Goal: Information Seeking & Learning: Learn about a topic

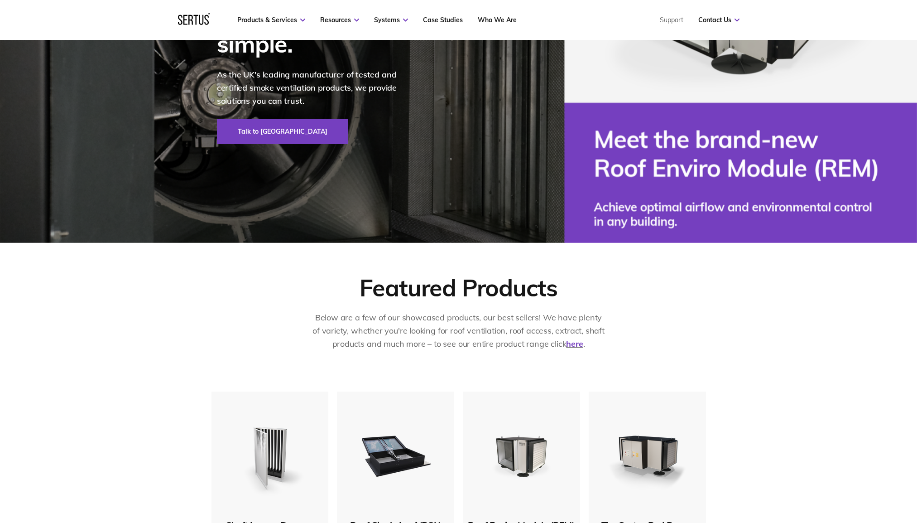
scroll to position [408, 0]
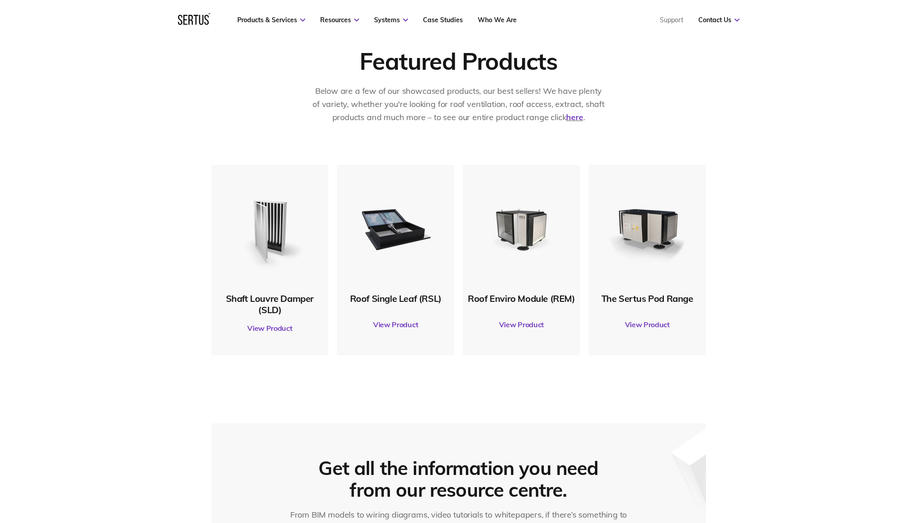
click at [265, 327] on link "View Product" at bounding box center [270, 327] width 108 height 25
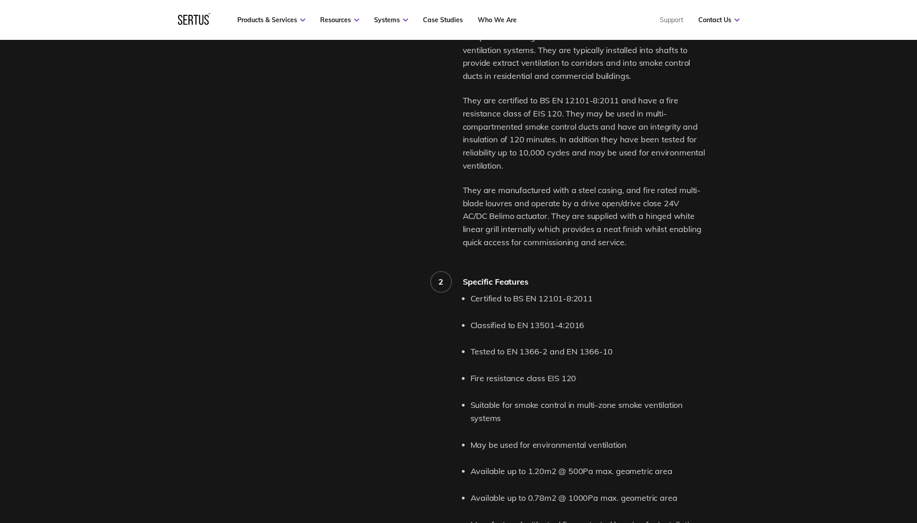
scroll to position [725, 0]
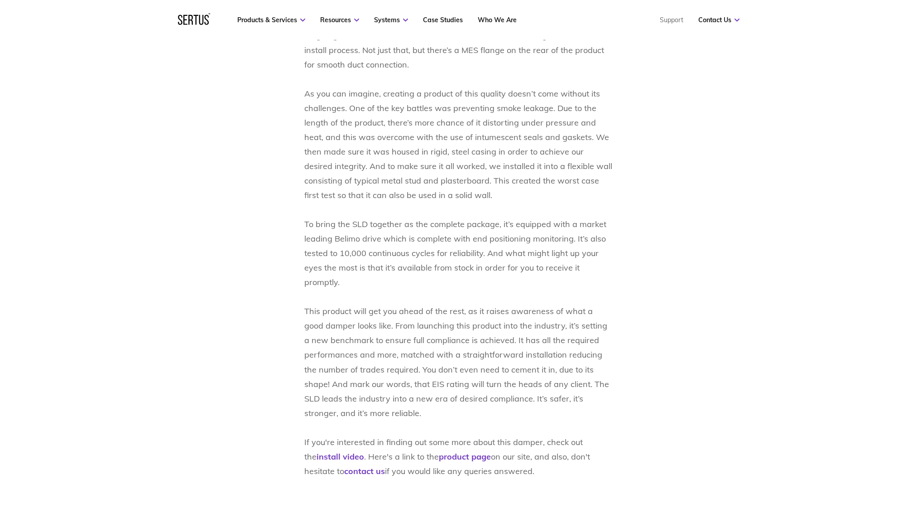
scroll to position [1359, 0]
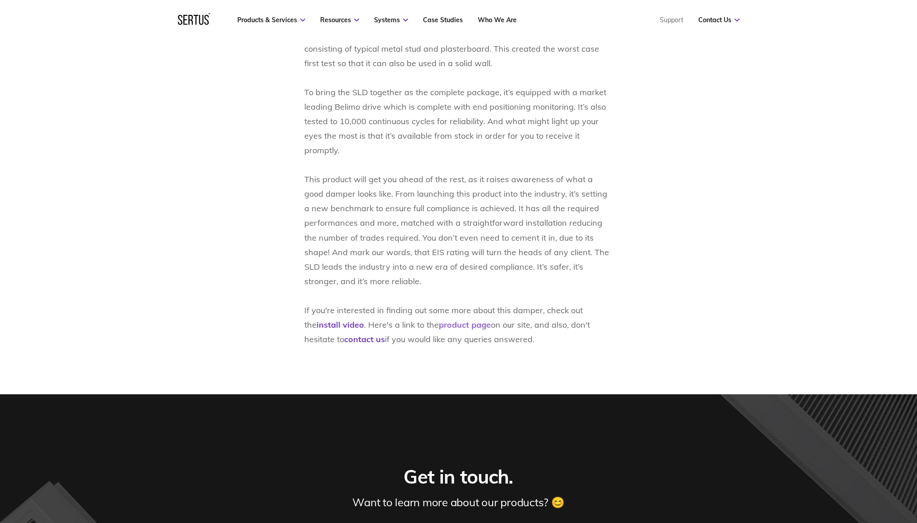
click at [442, 319] on link "product page" at bounding box center [465, 324] width 52 height 10
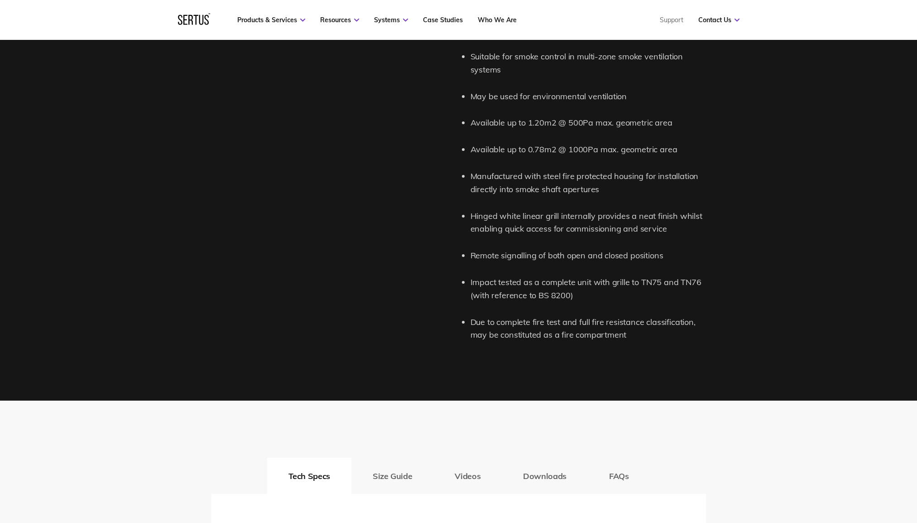
scroll to position [1087, 0]
